Goal: Transaction & Acquisition: Purchase product/service

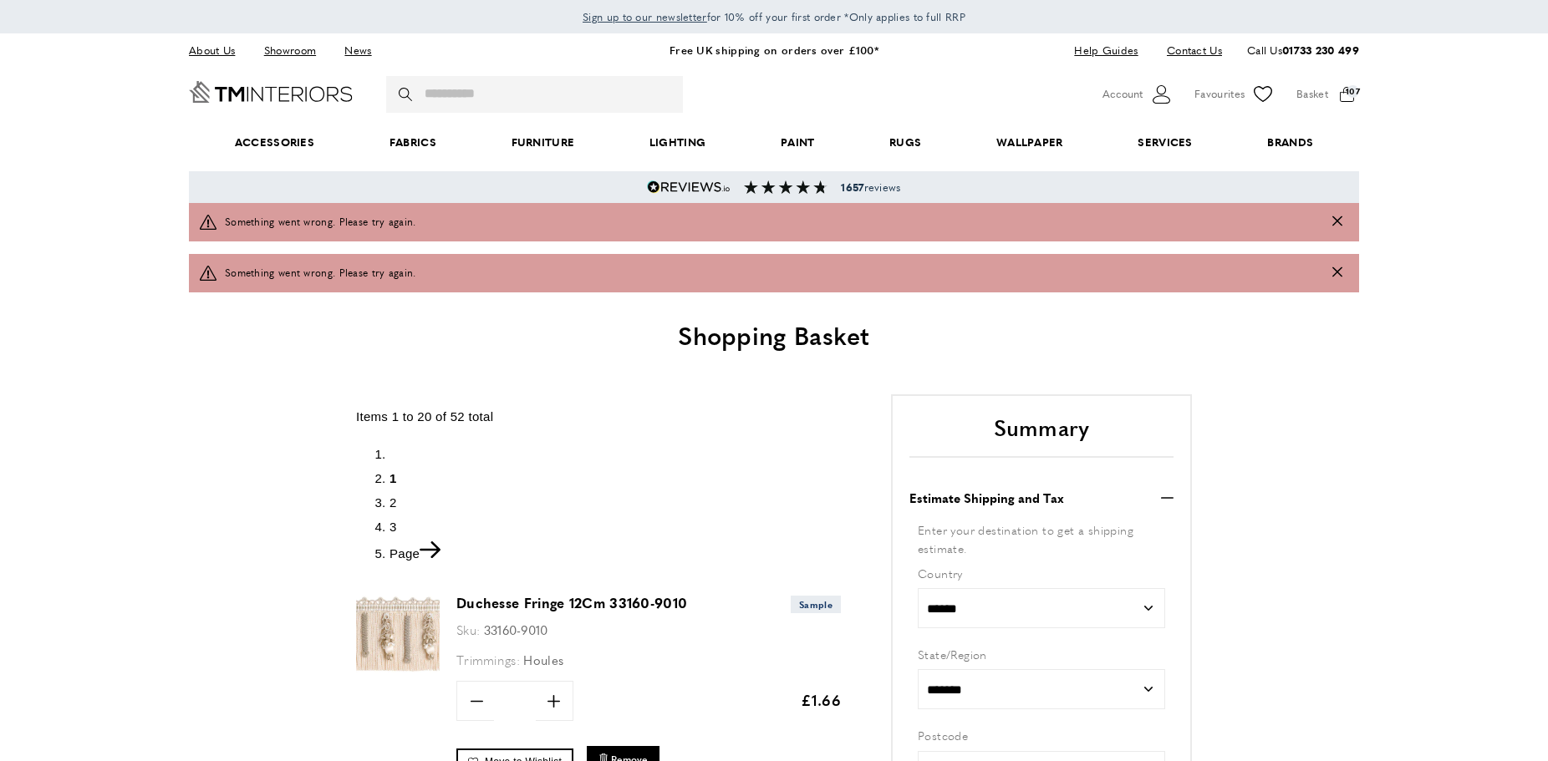
click at [390, 529] on span "3" at bounding box center [394, 527] width 8 height 14
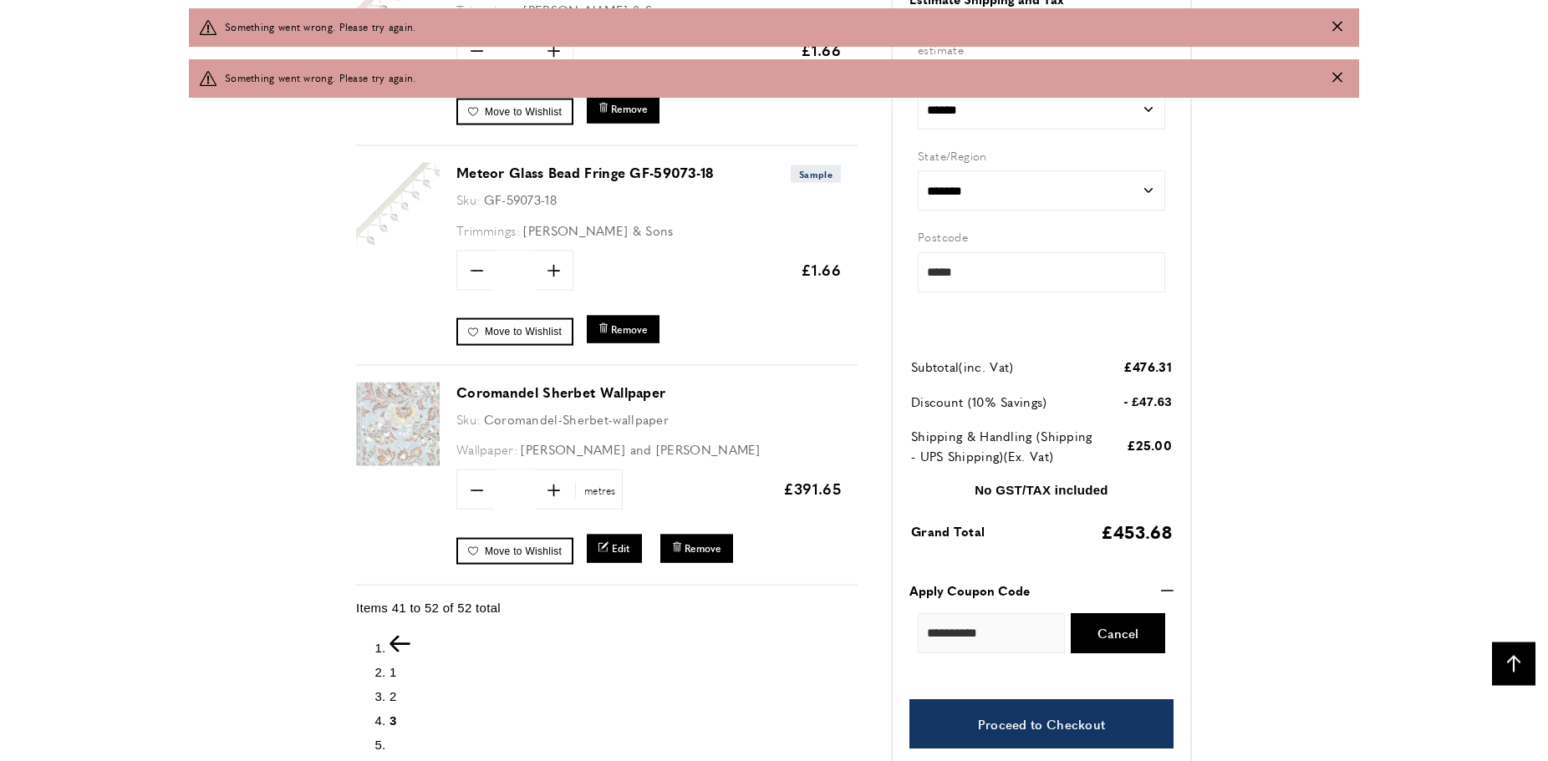
scroll to position [2694, 0]
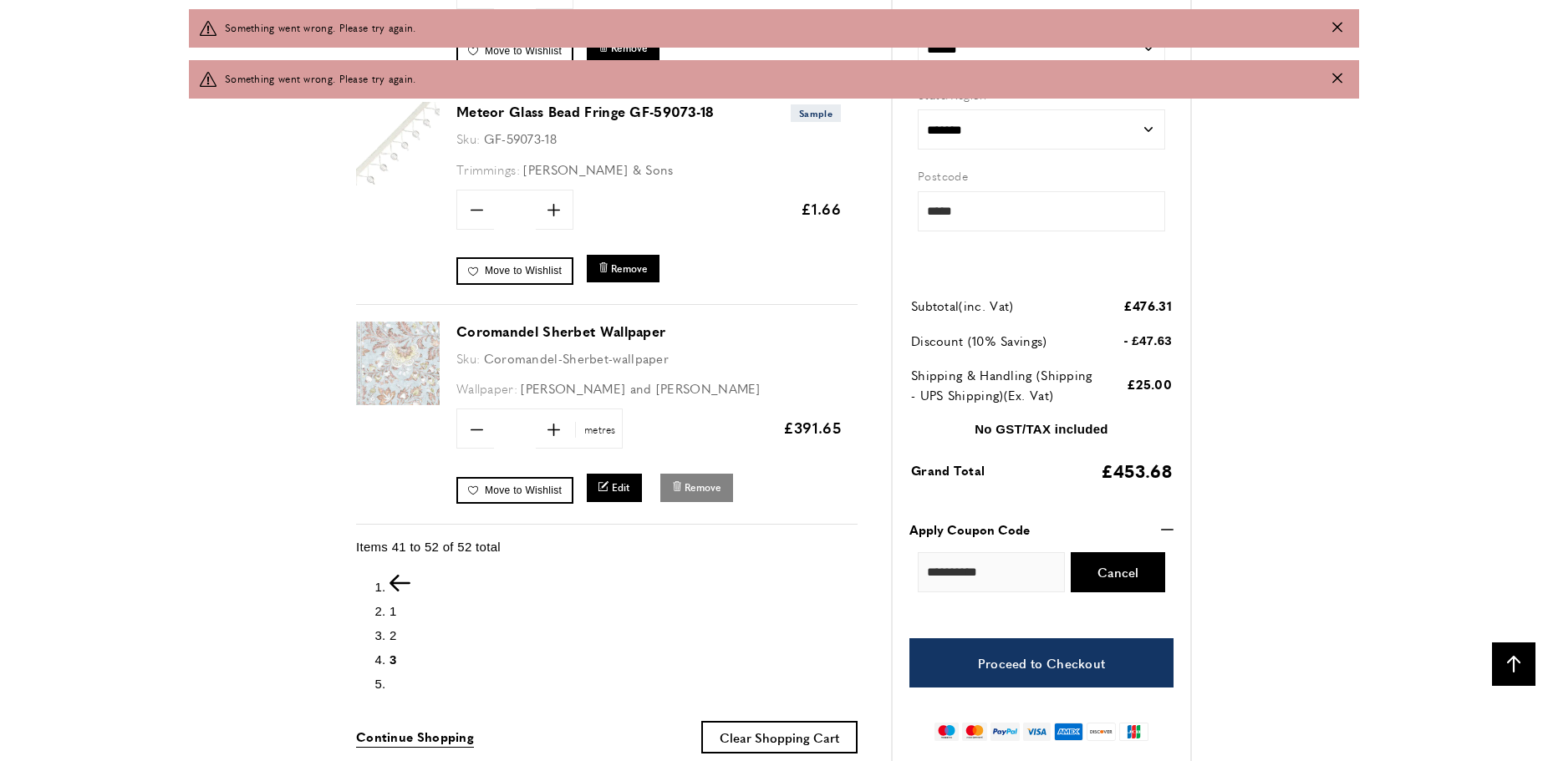
click at [695, 485] on span "Remove" at bounding box center [703, 488] width 37 height 14
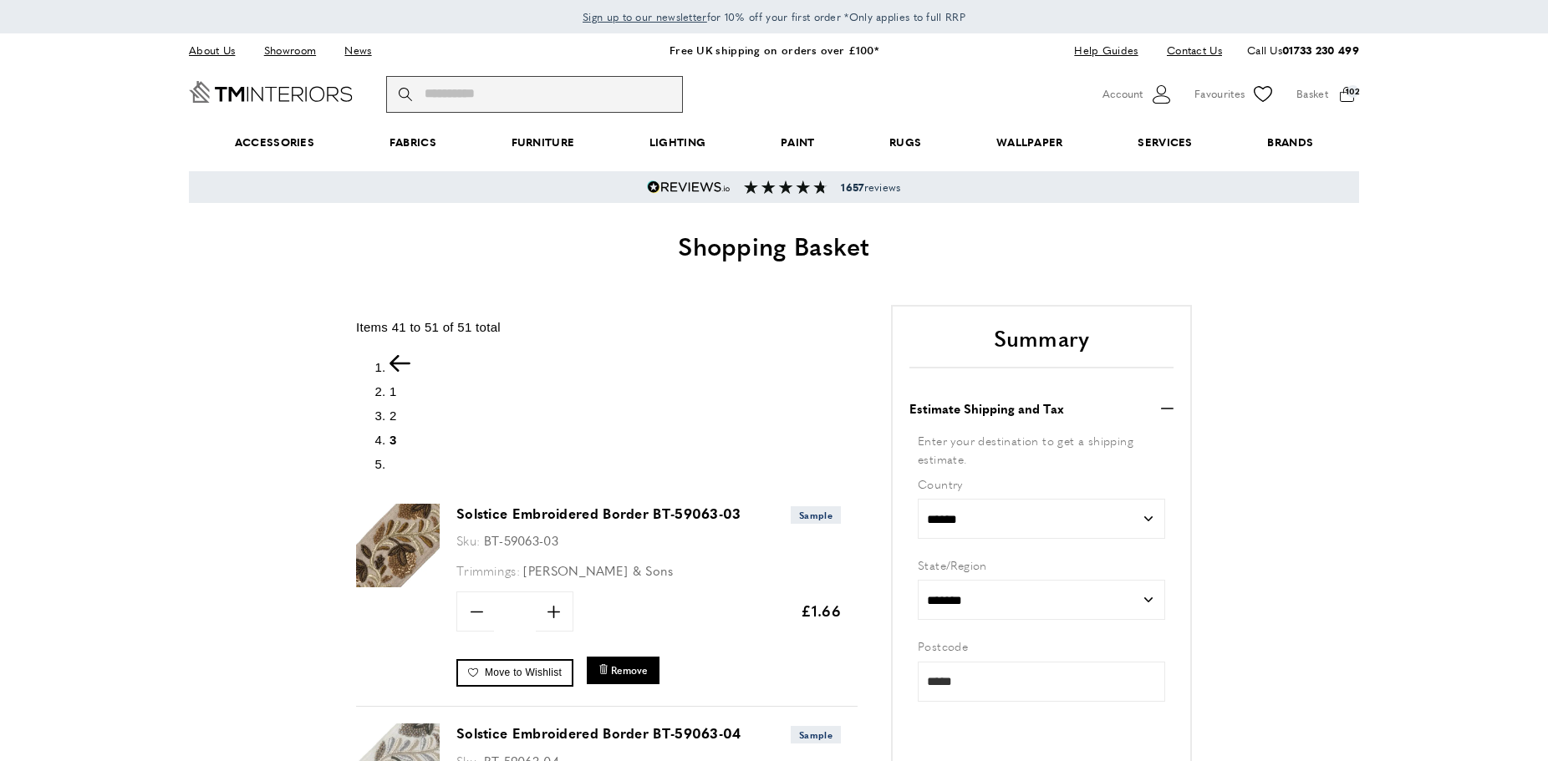
click at [526, 97] on input "Search" at bounding box center [534, 94] width 297 height 37
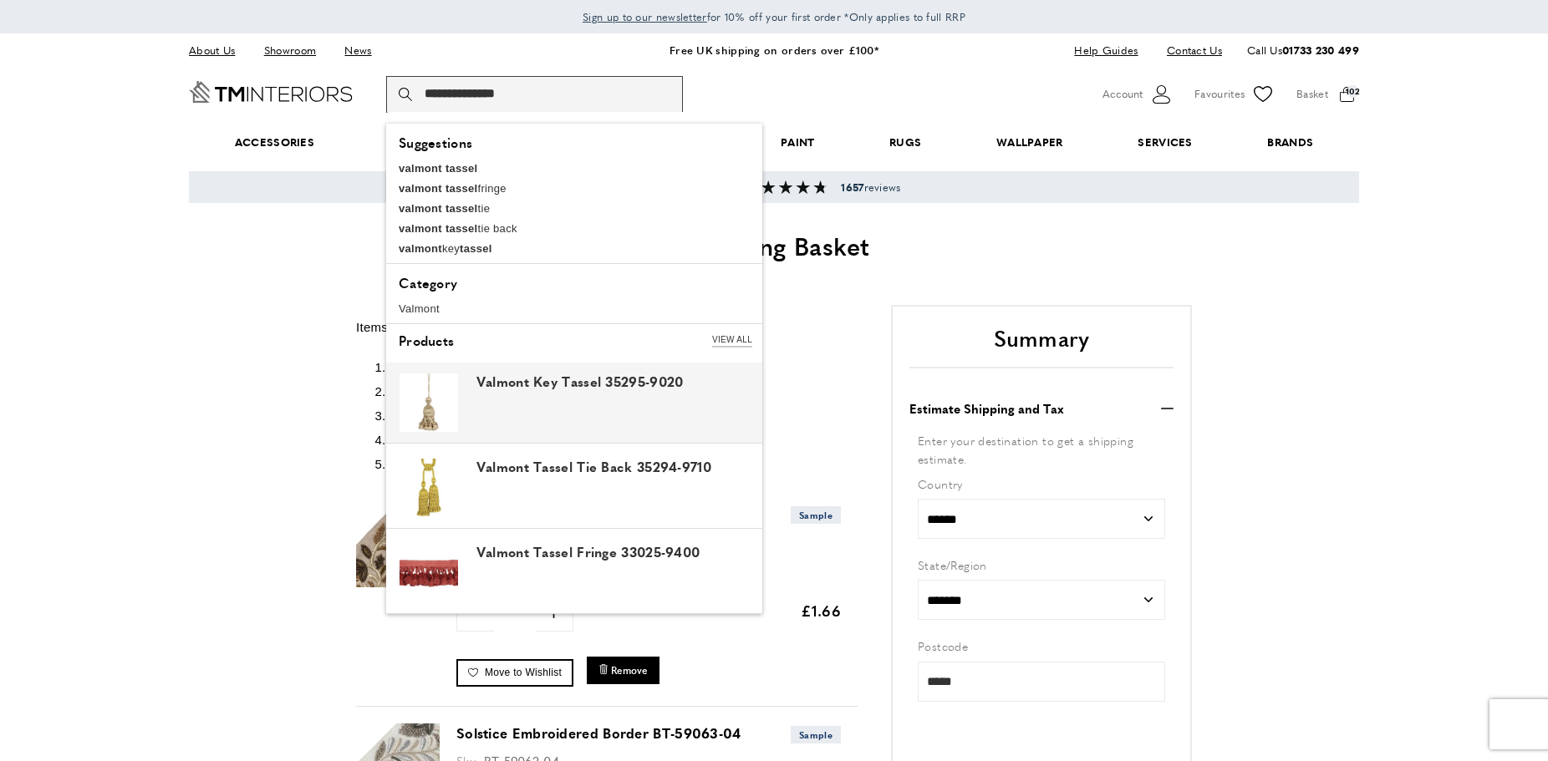
type input "**********"
click at [507, 387] on div "Valmont Key Tassel 35295-9020" at bounding box center [617, 383] width 282 height 18
